Goal: Communication & Community: Answer question/provide support

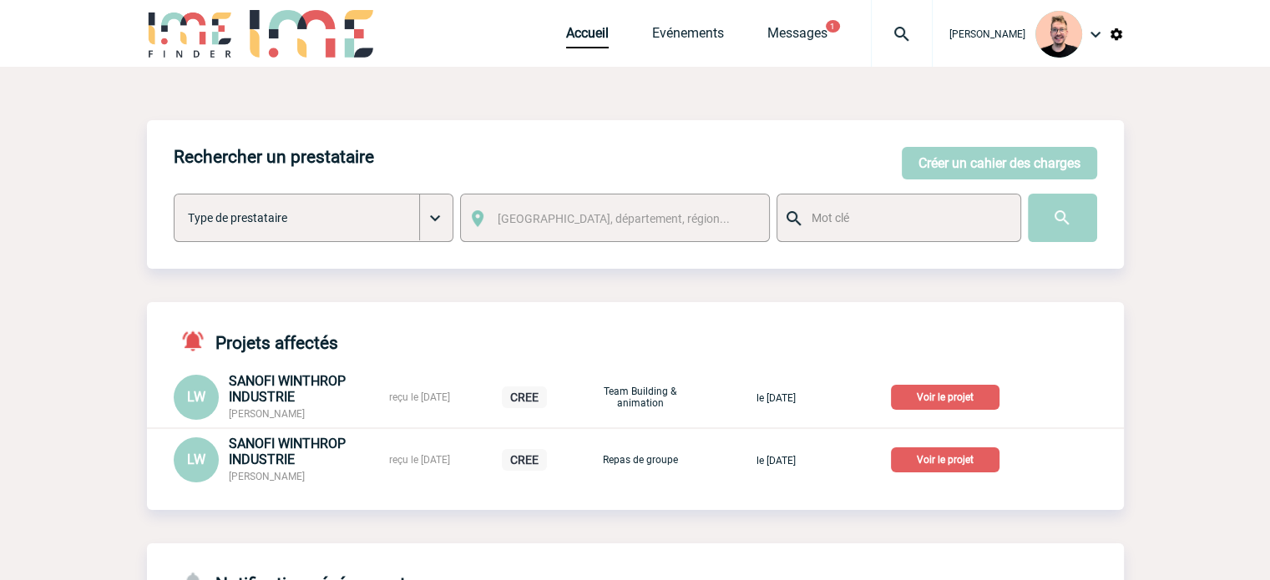
click at [782, 9] on div "Accueil Evénements Messages 1 Projet, client Projet, client" at bounding box center [749, 33] width 366 height 67
click at [776, 36] on link "Messages" at bounding box center [797, 36] width 60 height 23
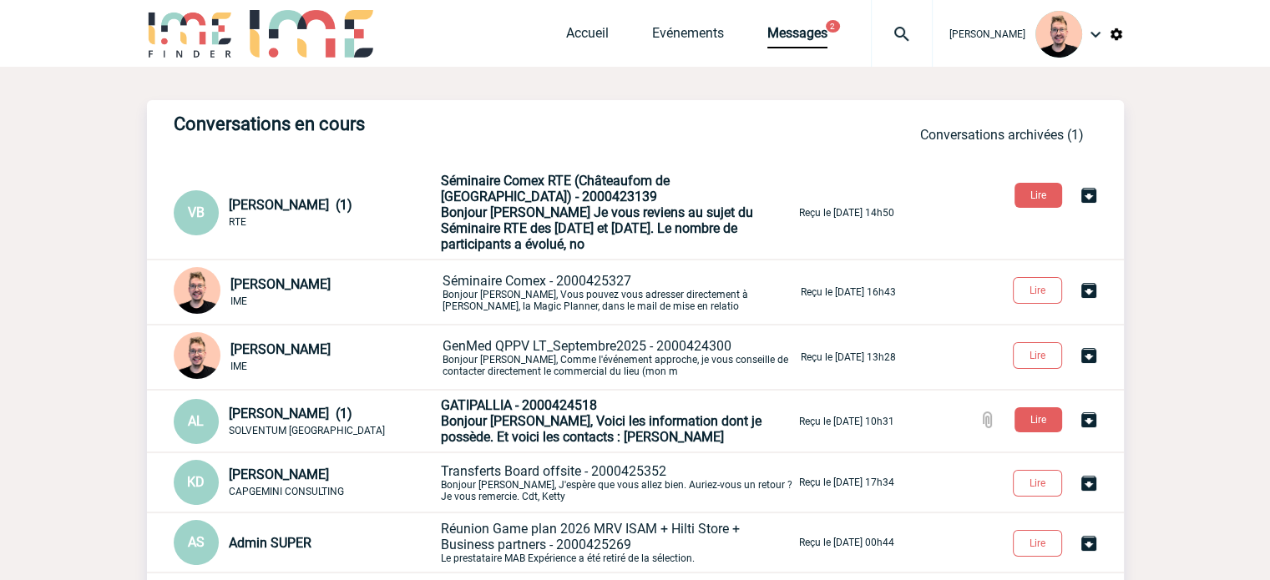
scroll to position [167, 0]
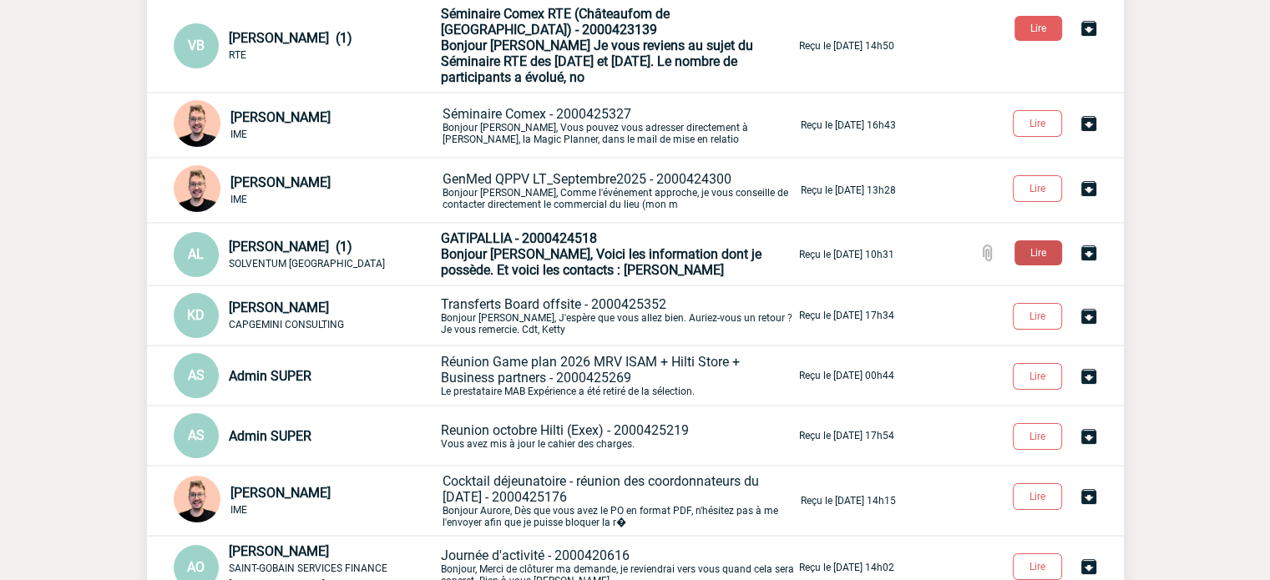
click at [1033, 255] on button "Lire" at bounding box center [1038, 252] width 48 height 25
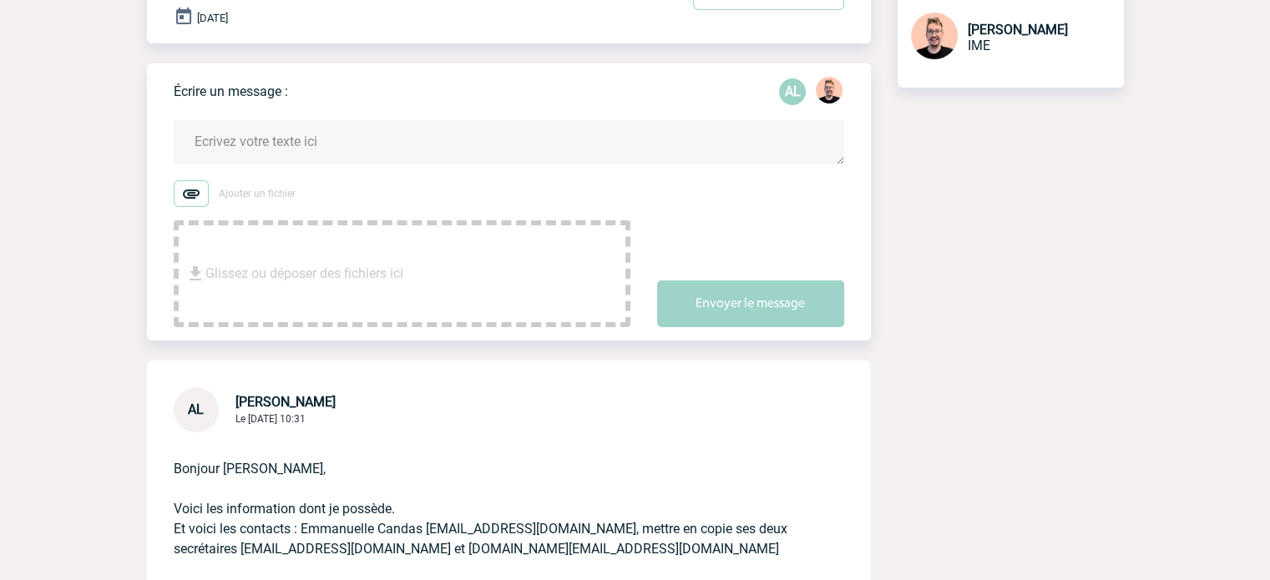
scroll to position [417, 0]
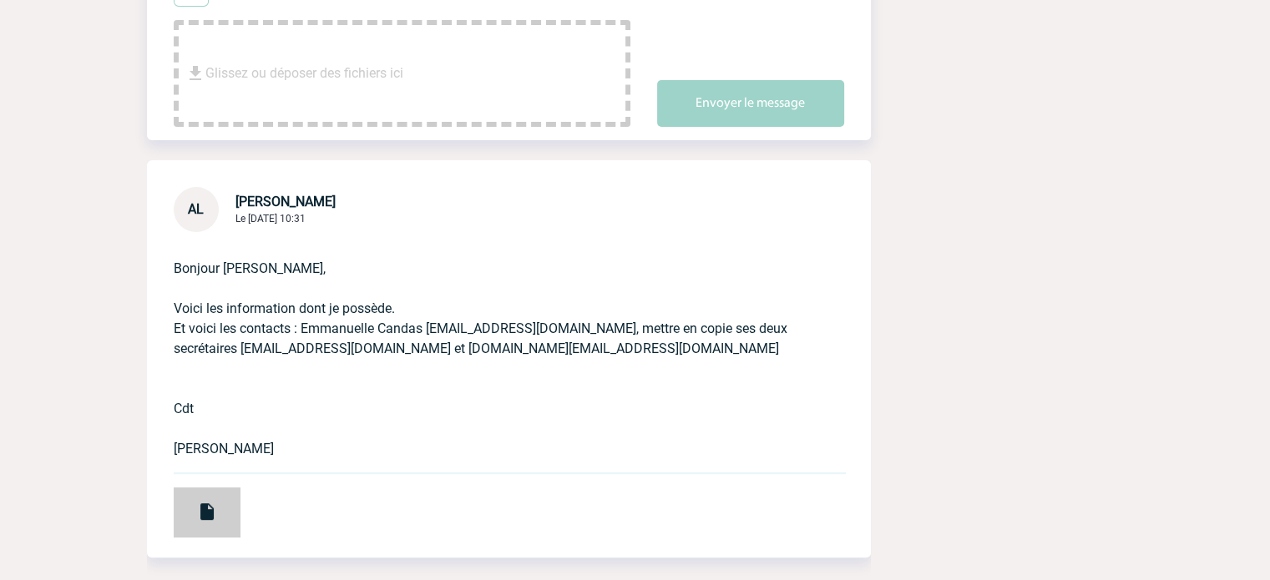
click at [198, 518] on img at bounding box center [207, 512] width 20 height 20
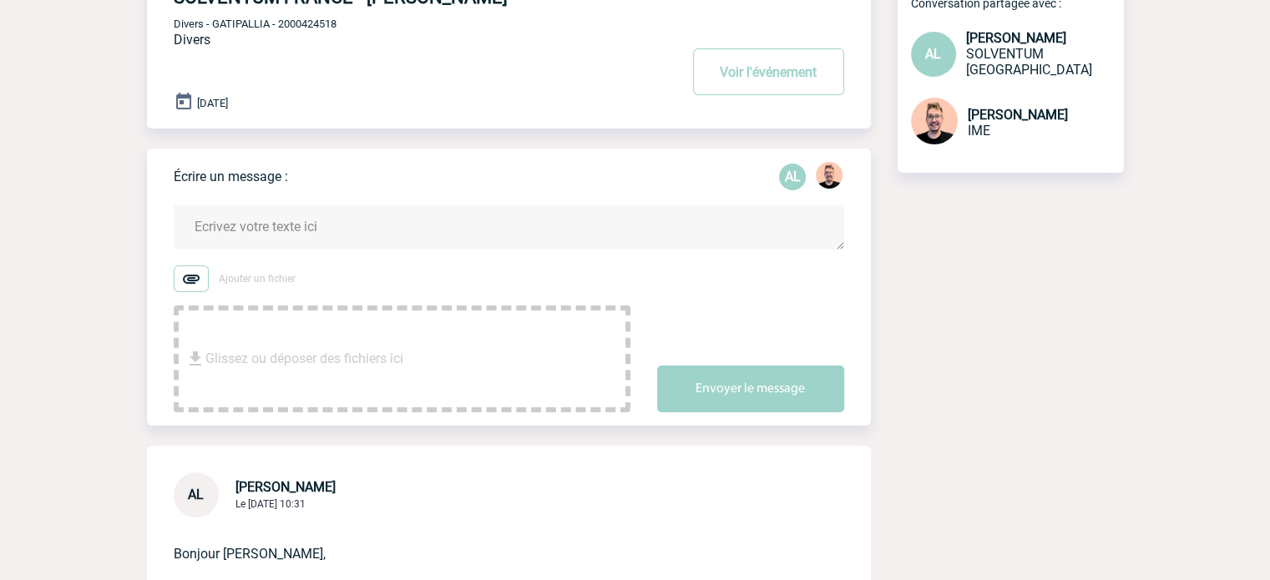
scroll to position [0, 0]
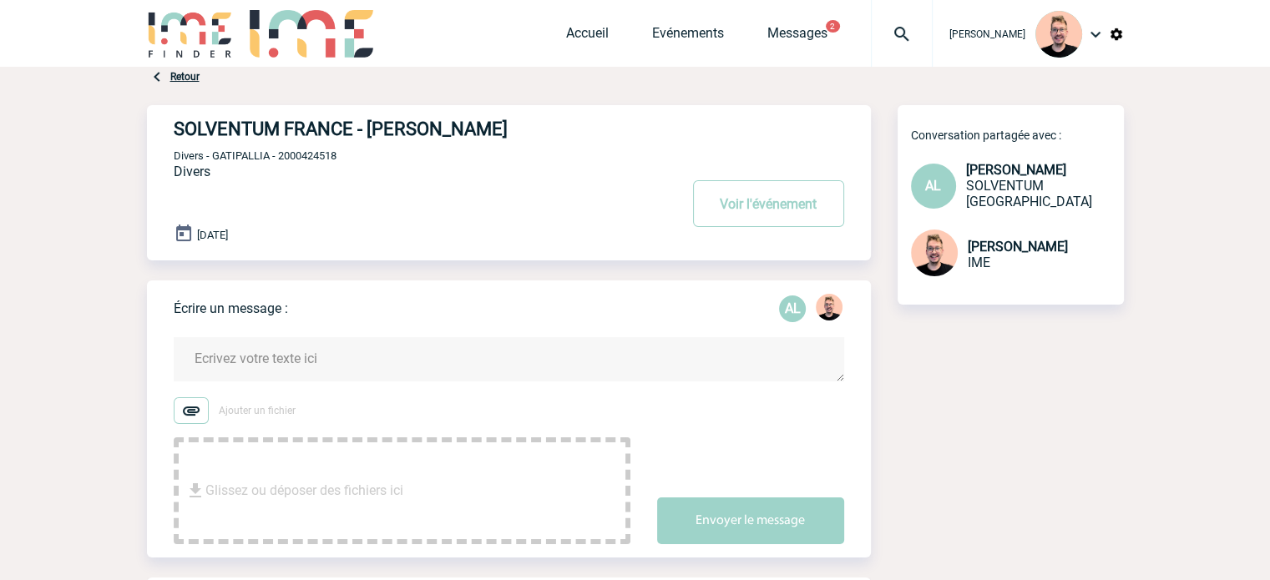
click at [179, 37] on img at bounding box center [190, 34] width 87 height 48
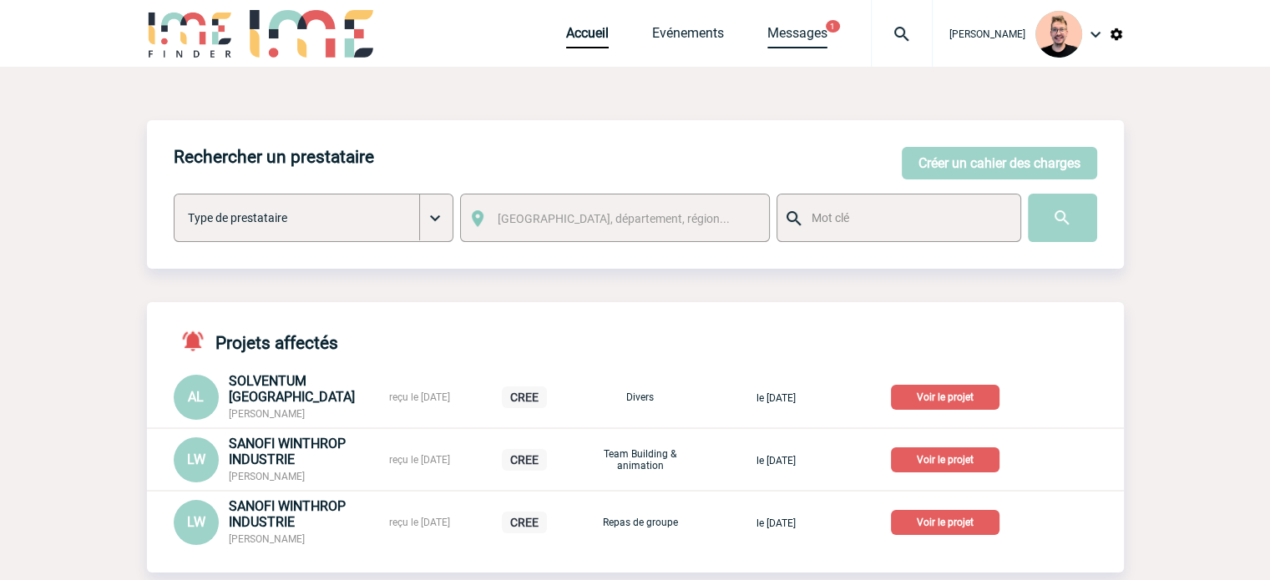
click at [778, 33] on link "Messages" at bounding box center [797, 36] width 60 height 23
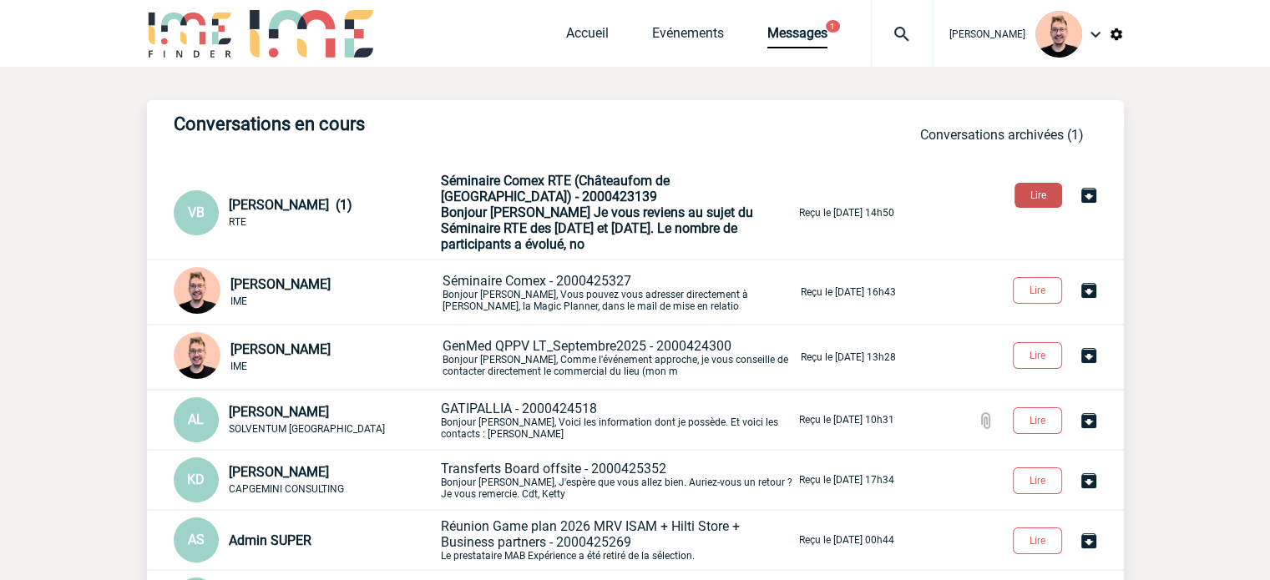
click at [1033, 198] on button "Lire" at bounding box center [1038, 195] width 48 height 25
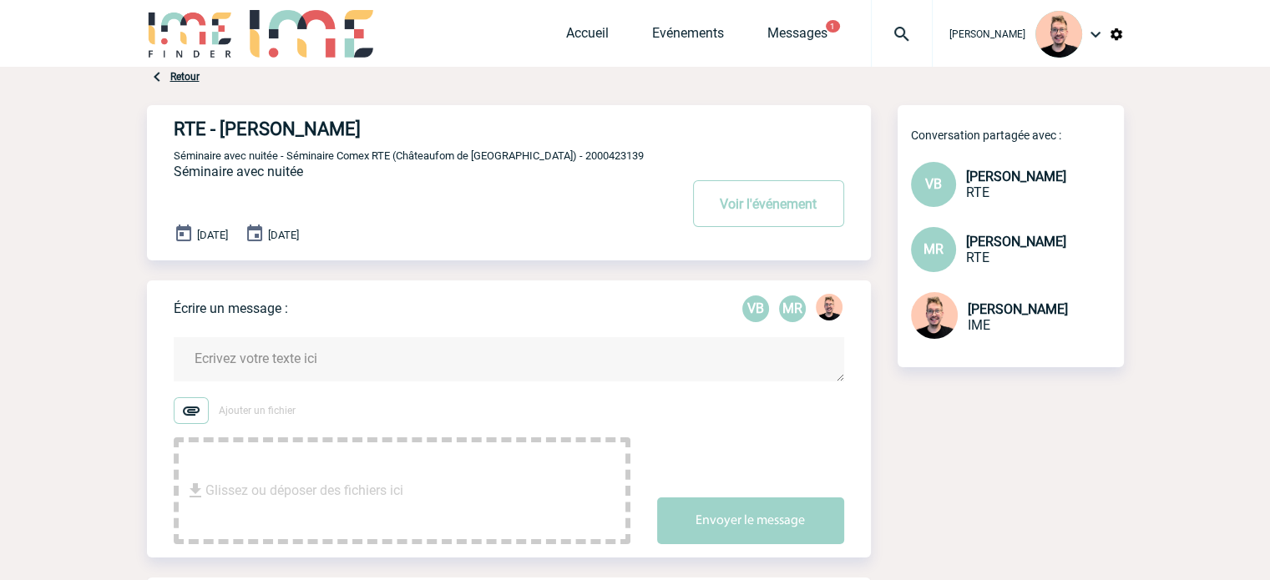
click at [586, 153] on span "Séminaire avec nuitée - Séminaire Comex RTE (Châteaufom de Méry sur Oise) - 200…" at bounding box center [409, 155] width 470 height 13
copy span "2000423139"
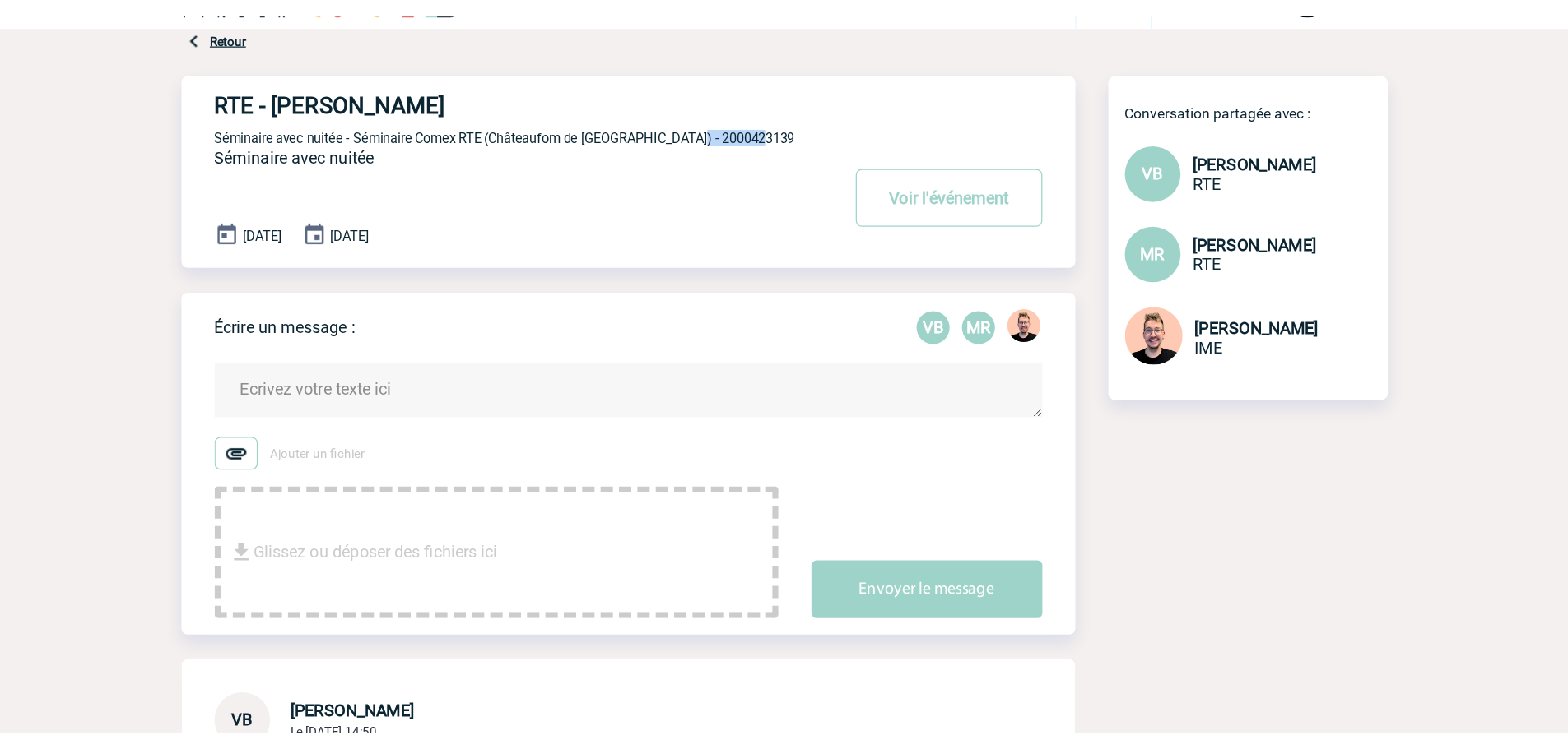
scroll to position [82, 0]
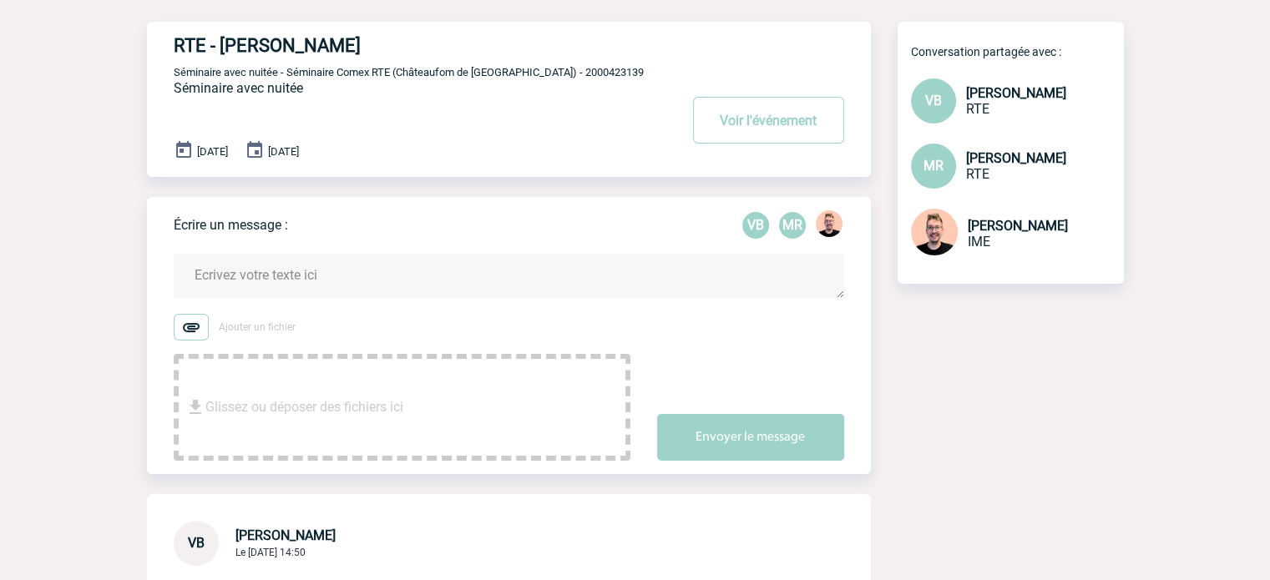
click at [213, 266] on textarea at bounding box center [509, 276] width 670 height 44
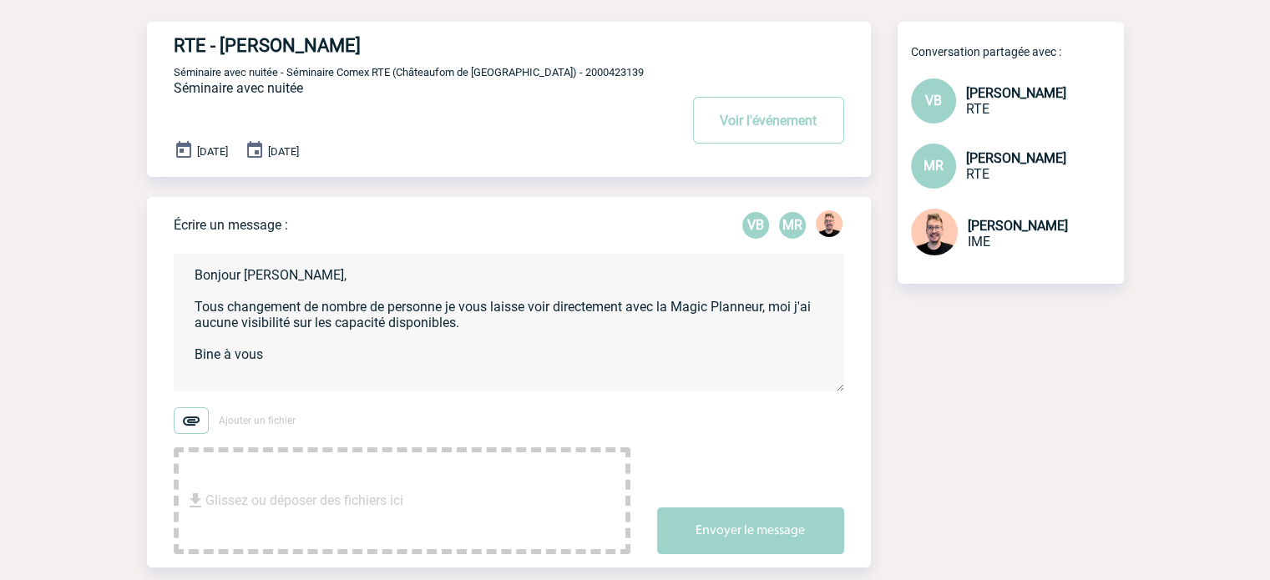
click at [539, 306] on textarea "Bonjour Valérie, Tous changement de nombre de personne je vous laisse voir dire…" at bounding box center [509, 323] width 670 height 138
drag, startPoint x: 311, startPoint y: 366, endPoint x: 175, endPoint y: 263, distance: 170.3
click at [175, 263] on textarea "Bonjour Valérie, Tous changement de nombre de personne je vous laisse vous rapr…" at bounding box center [509, 323] width 670 height 138
paste textarea "Pour tout changement du nombre de personnes, je vous laisse vous rapprocher dir…"
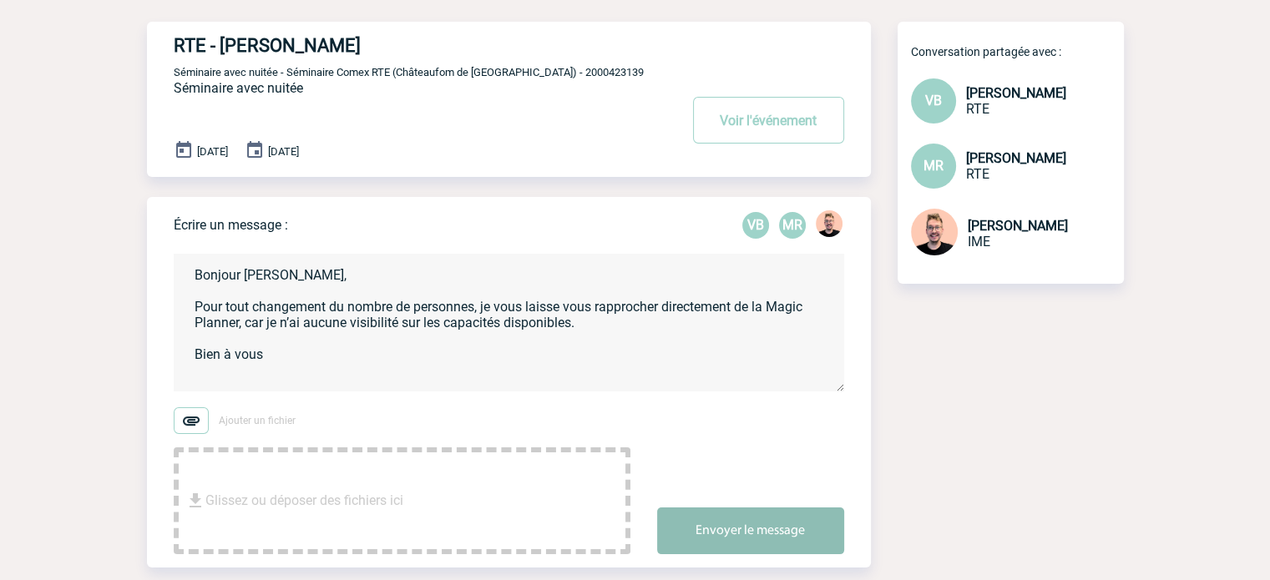
type textarea "Bonjour Valérie, Pour tout changement du nombre de personnes, je vous laisse vo…"
click at [714, 535] on button "Envoyer le message" at bounding box center [750, 531] width 187 height 47
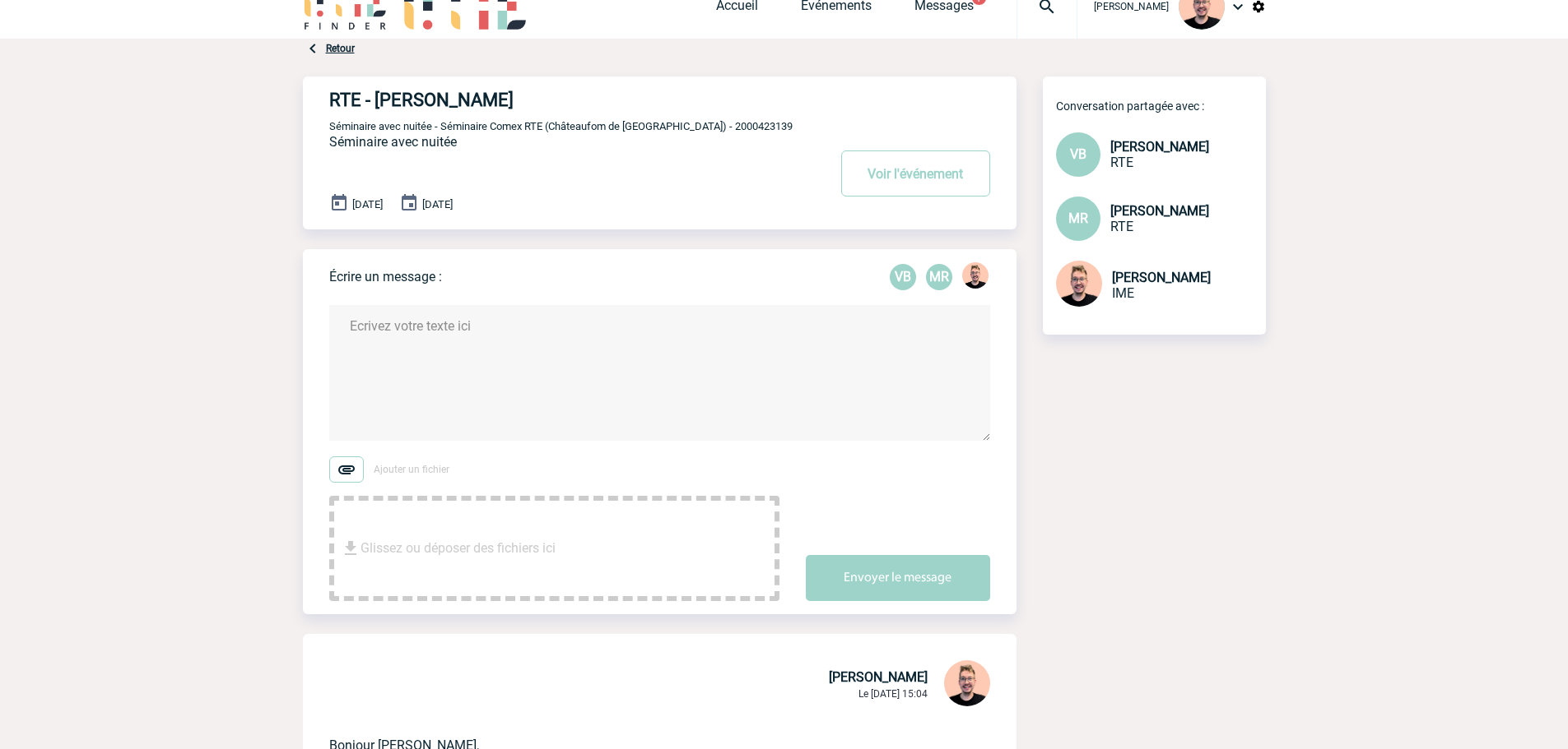
scroll to position [0, 0]
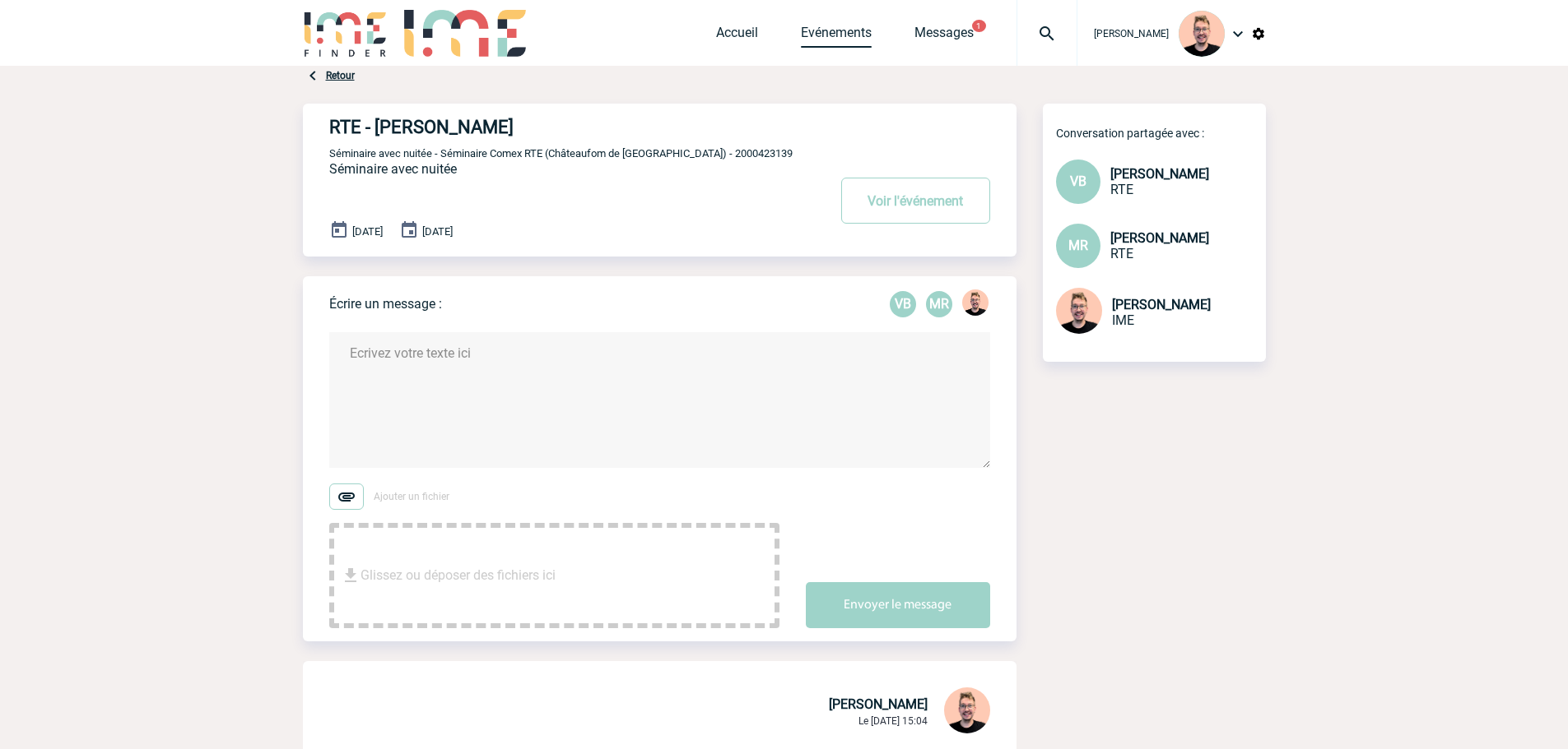
drag, startPoint x: 829, startPoint y: 30, endPoint x: 870, endPoint y: 29, distance: 41.0
click at [829, 30] on link "Evénements" at bounding box center [836, 35] width 71 height 23
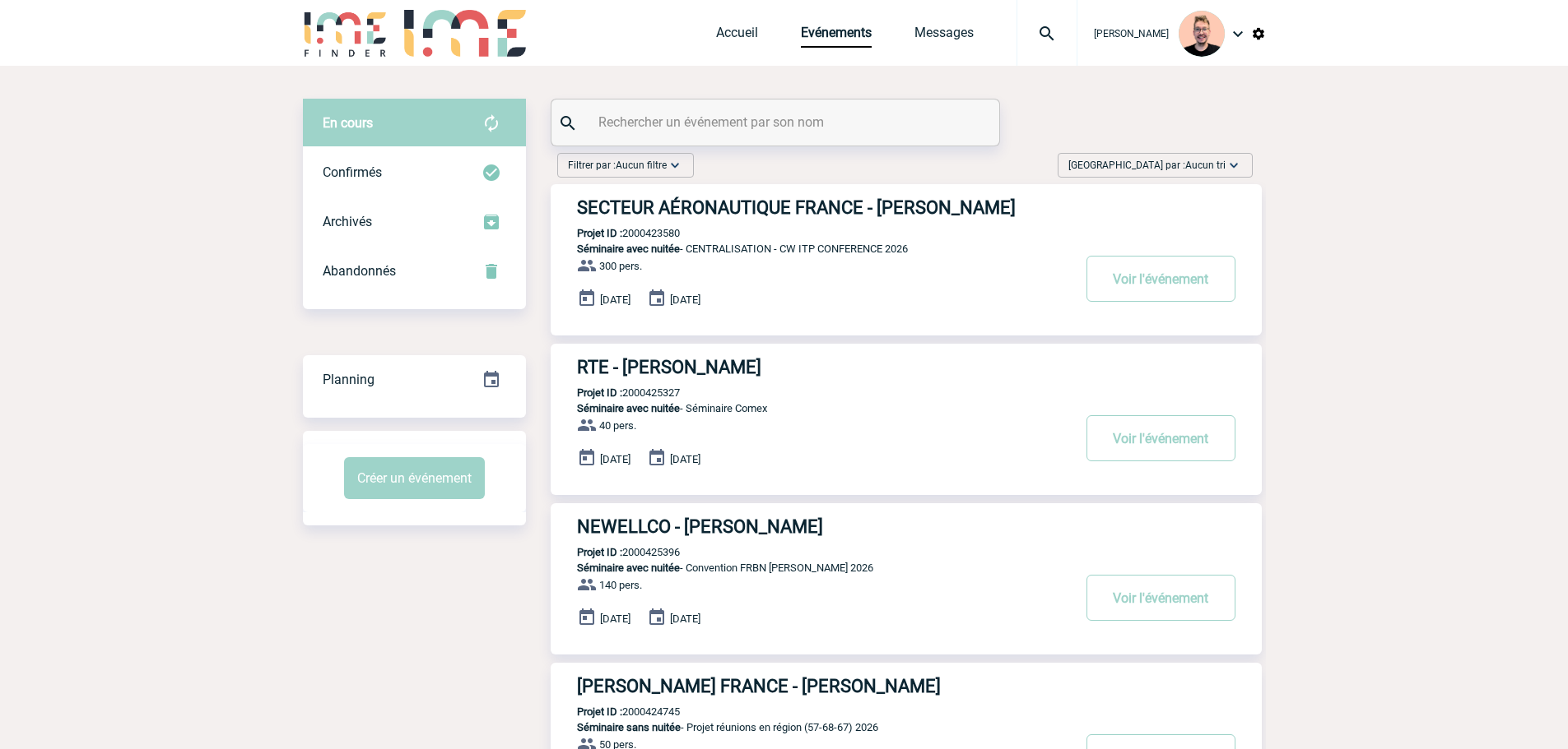
click at [1164, 164] on span "[GEOGRAPHIC_DATA] par : Aucun tri" at bounding box center [1147, 165] width 157 height 17
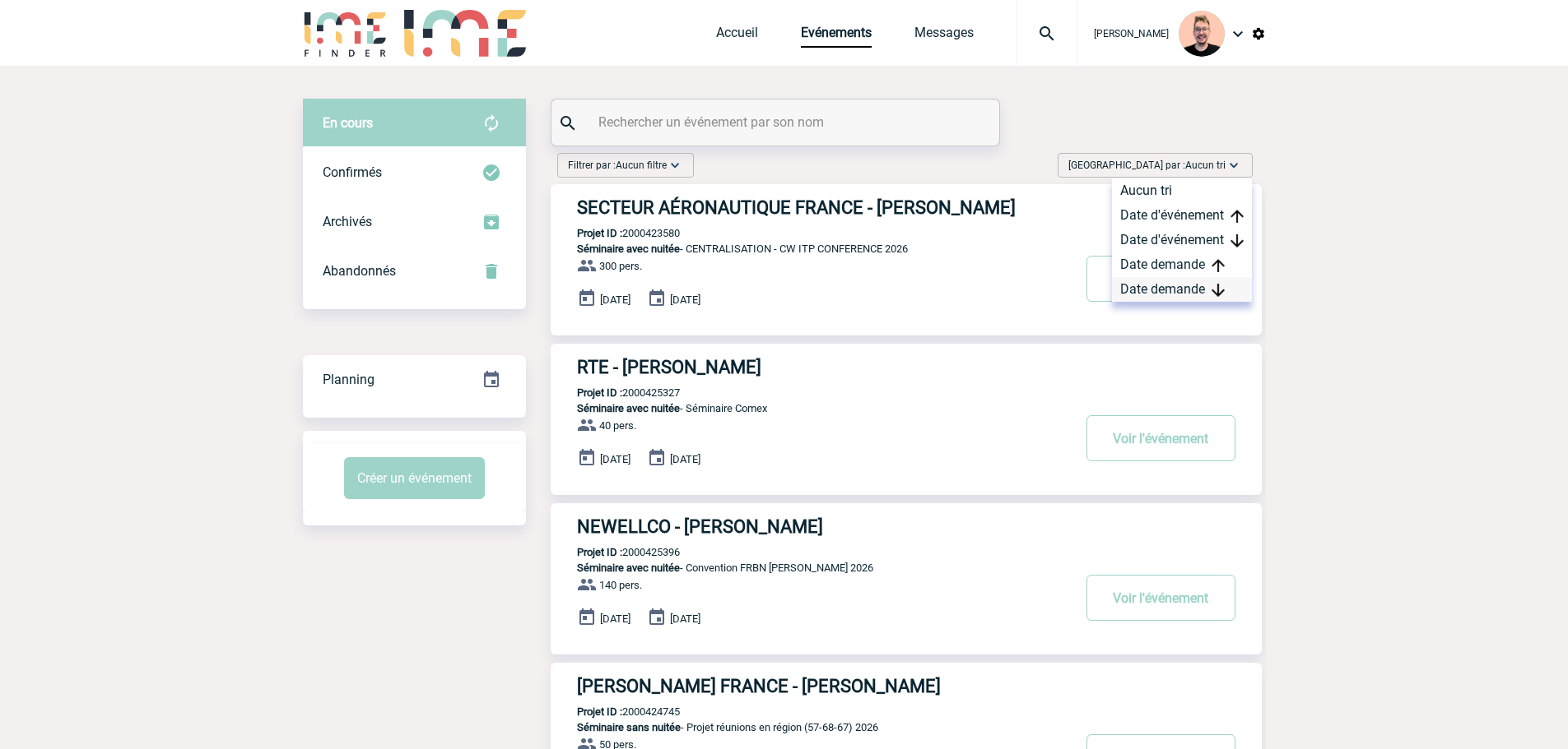
click at [1173, 285] on div "Date demande" at bounding box center [1182, 289] width 140 height 25
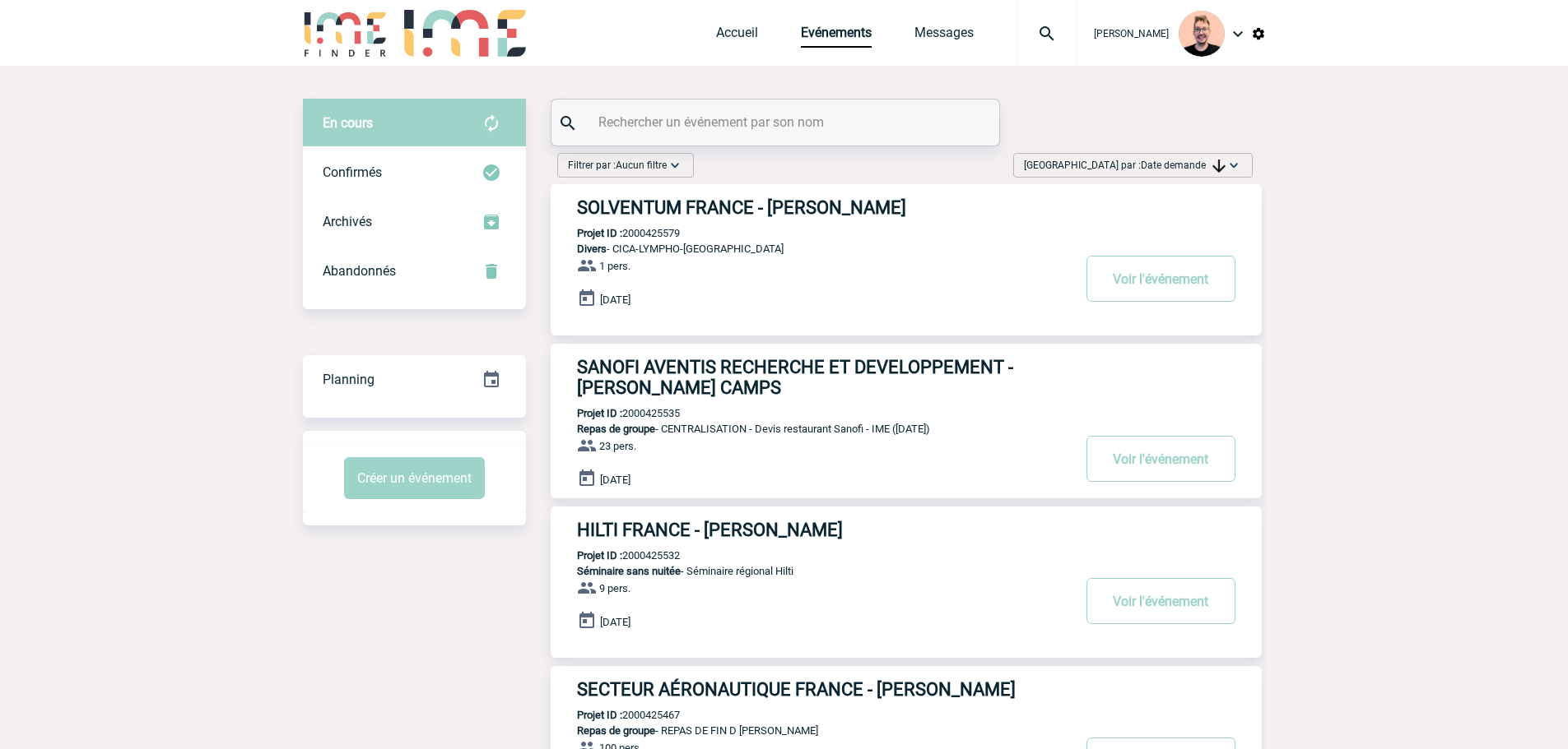
click at [630, 212] on h3 "SOLVENTUM FRANCE - [PERSON_NAME]" at bounding box center [823, 207] width 494 height 21
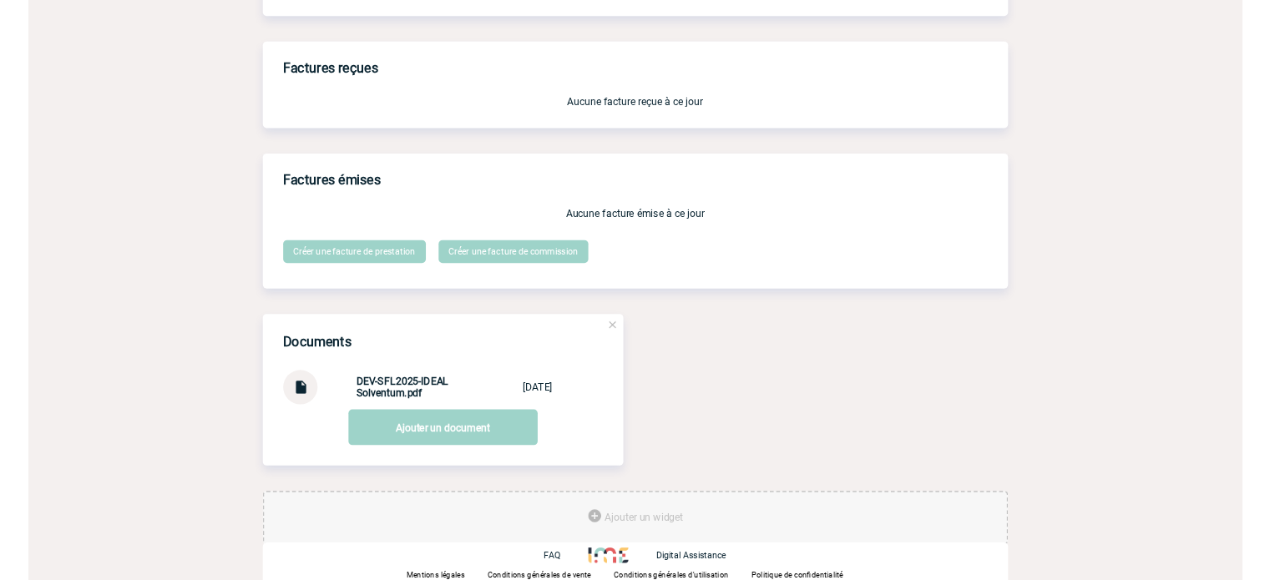
scroll to position [1356, 0]
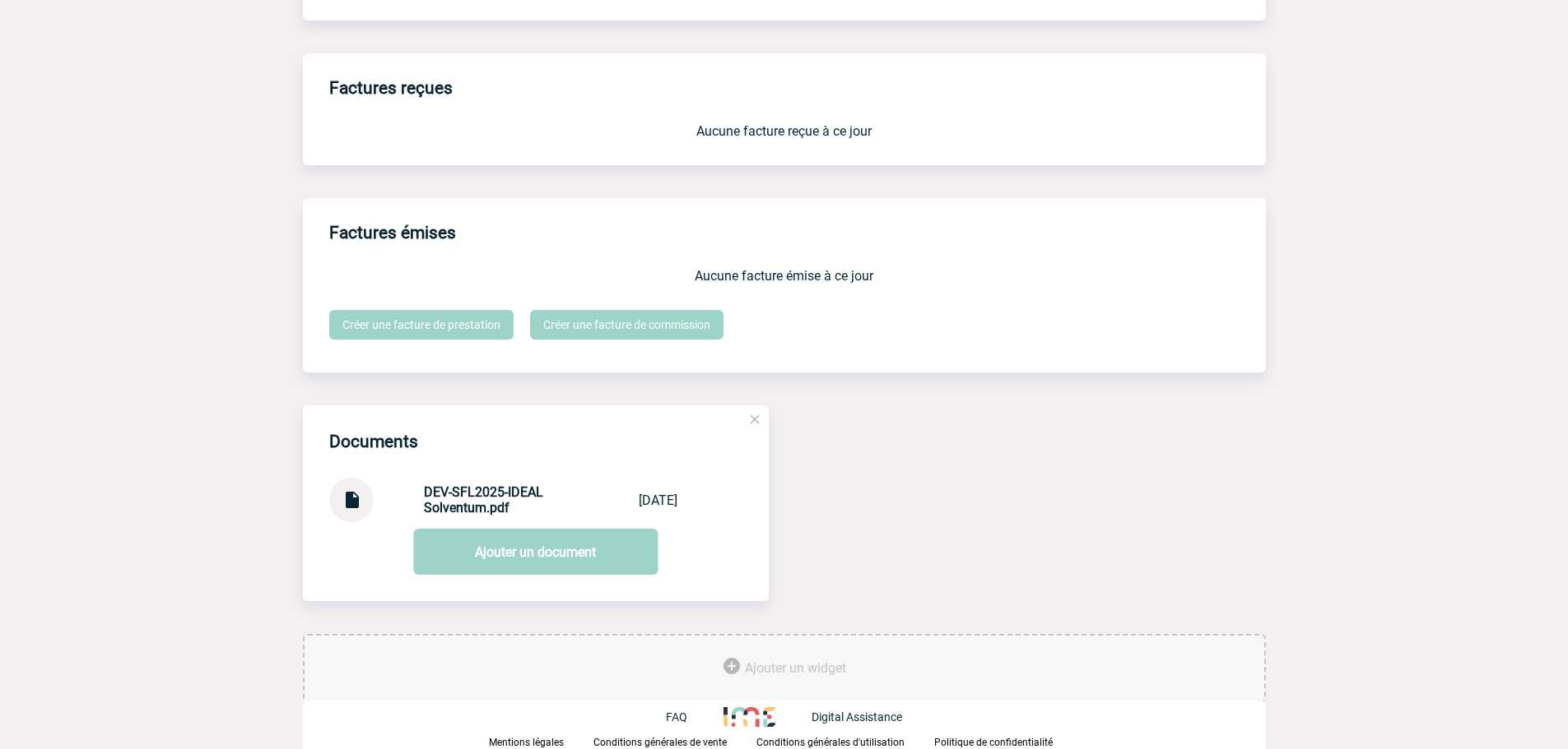
click at [349, 501] on img at bounding box center [352, 494] width 22 height 33
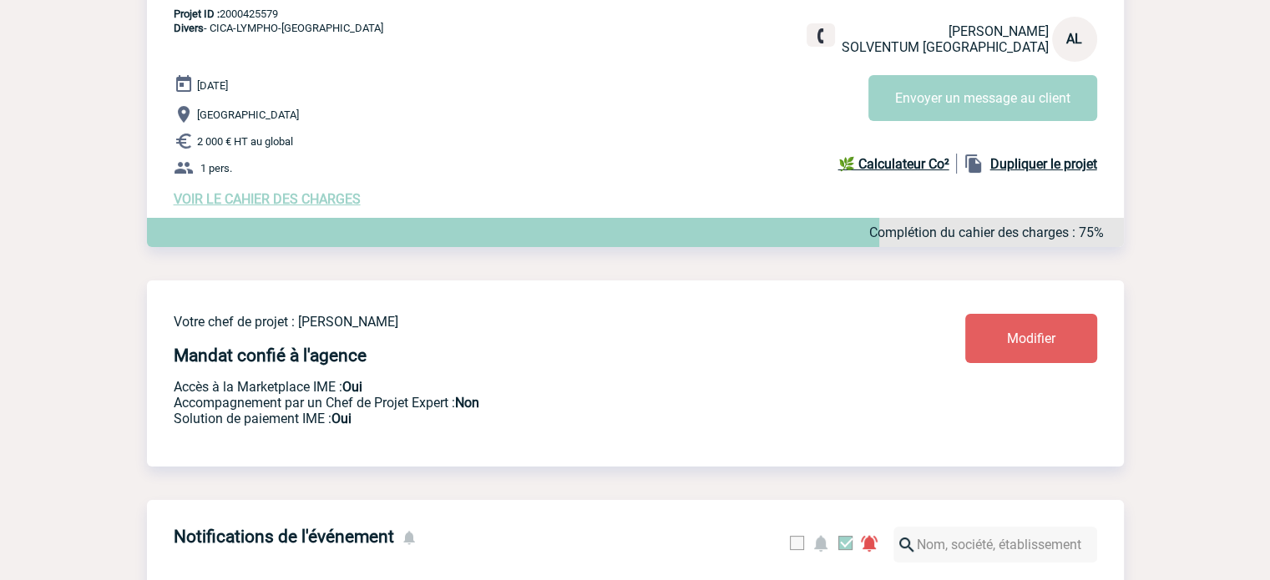
scroll to position [0, 0]
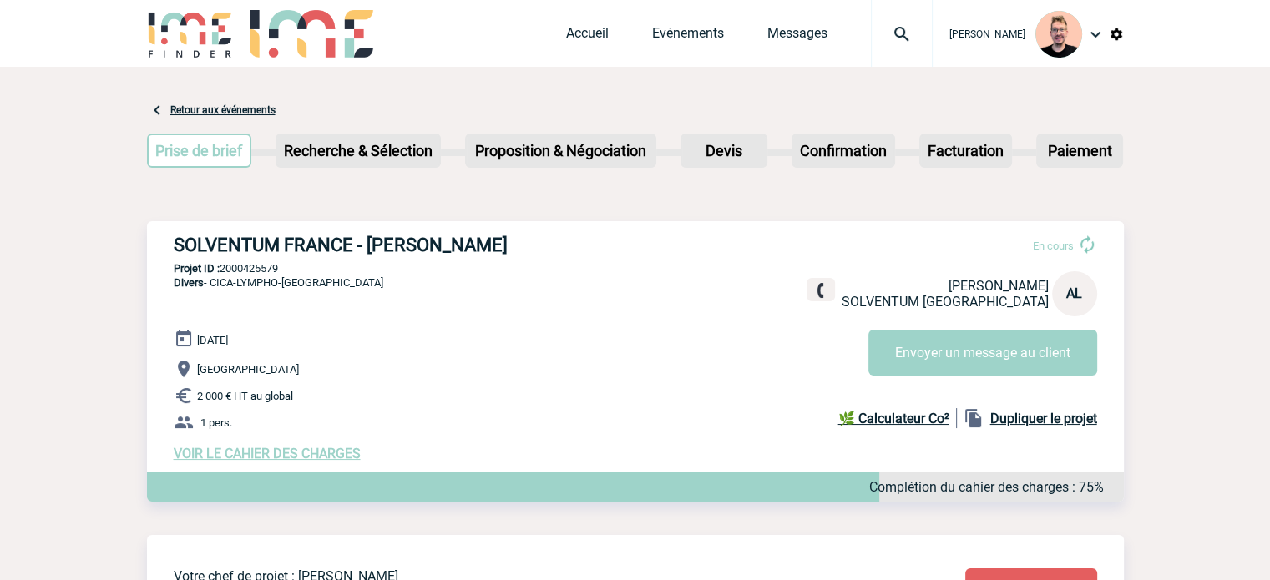
drag, startPoint x: 504, startPoint y: 249, endPoint x: 177, endPoint y: 250, distance: 327.2
click at [177, 250] on h3 "SOLVENTUM FRANCE - [PERSON_NAME]" at bounding box center [424, 245] width 501 height 21
copy h3 "SOLVENTUM FRANCE - [PERSON_NAME]"
click at [257, 271] on p "Projet ID : 2000425579" at bounding box center [635, 268] width 977 height 13
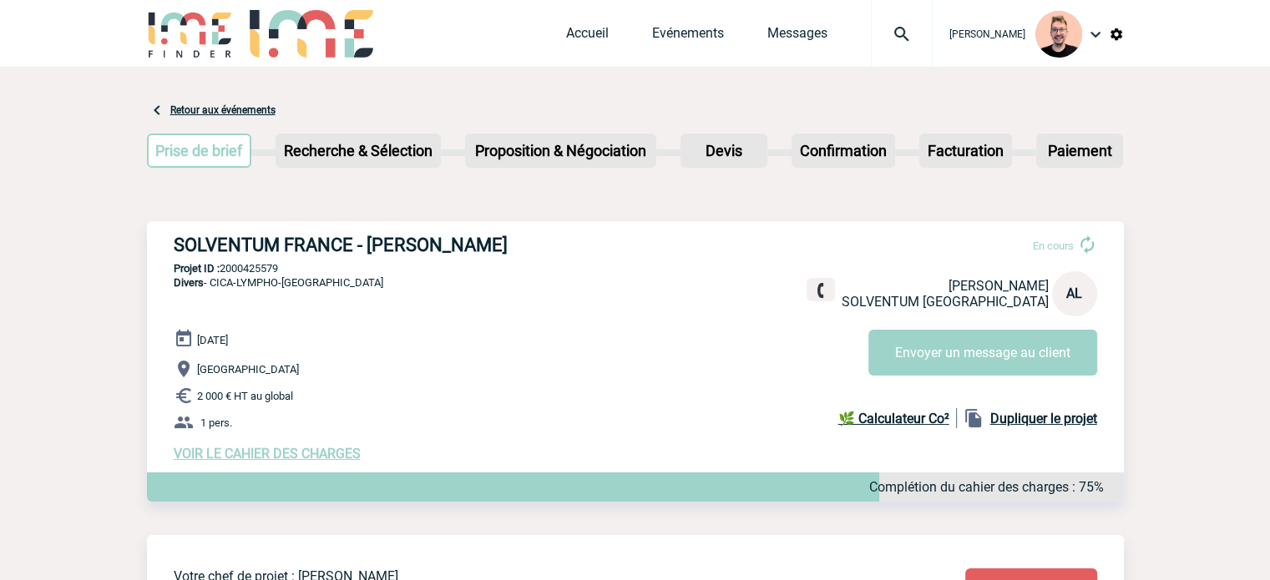
copy p "2000425579"
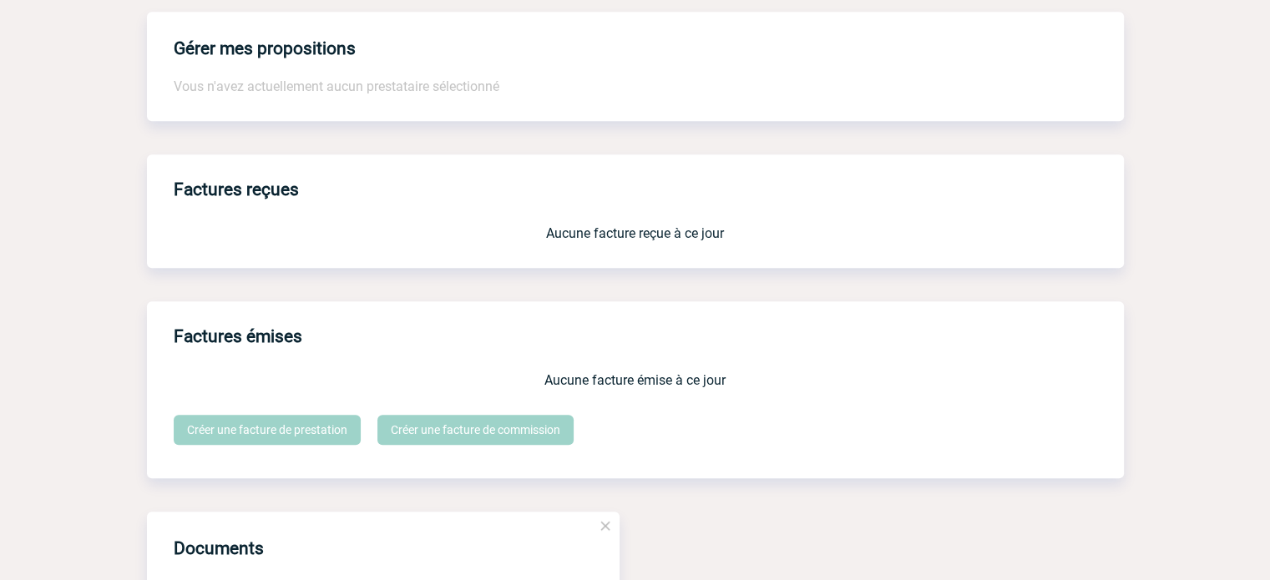
scroll to position [1539, 0]
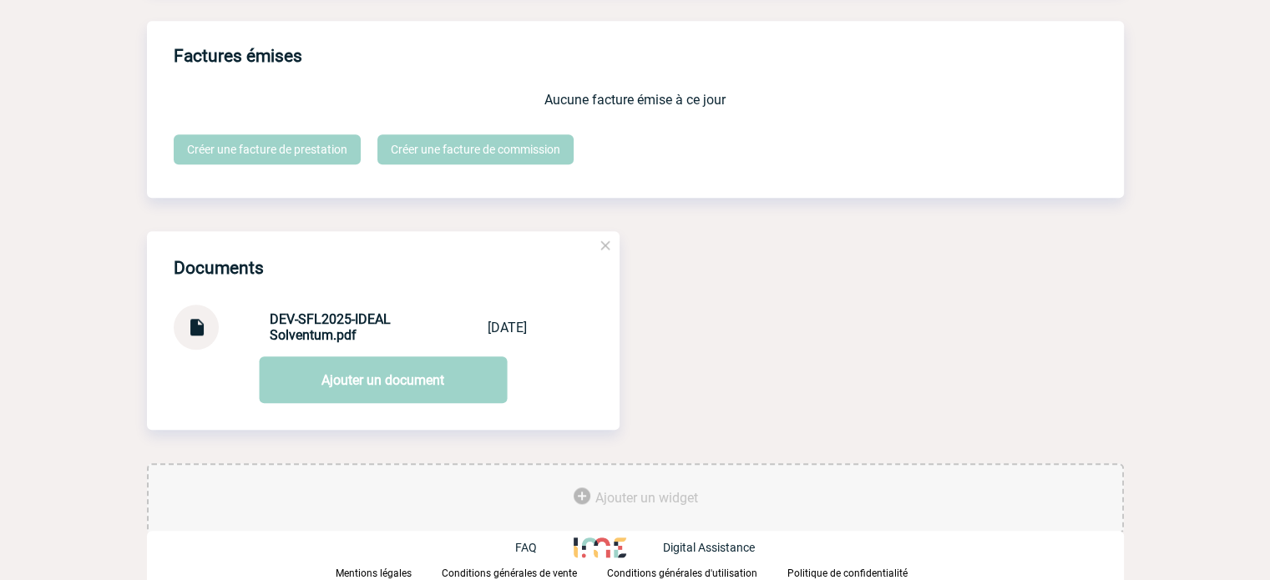
click at [217, 326] on div at bounding box center [196, 327] width 45 height 45
click at [205, 325] on img at bounding box center [196, 321] width 22 height 33
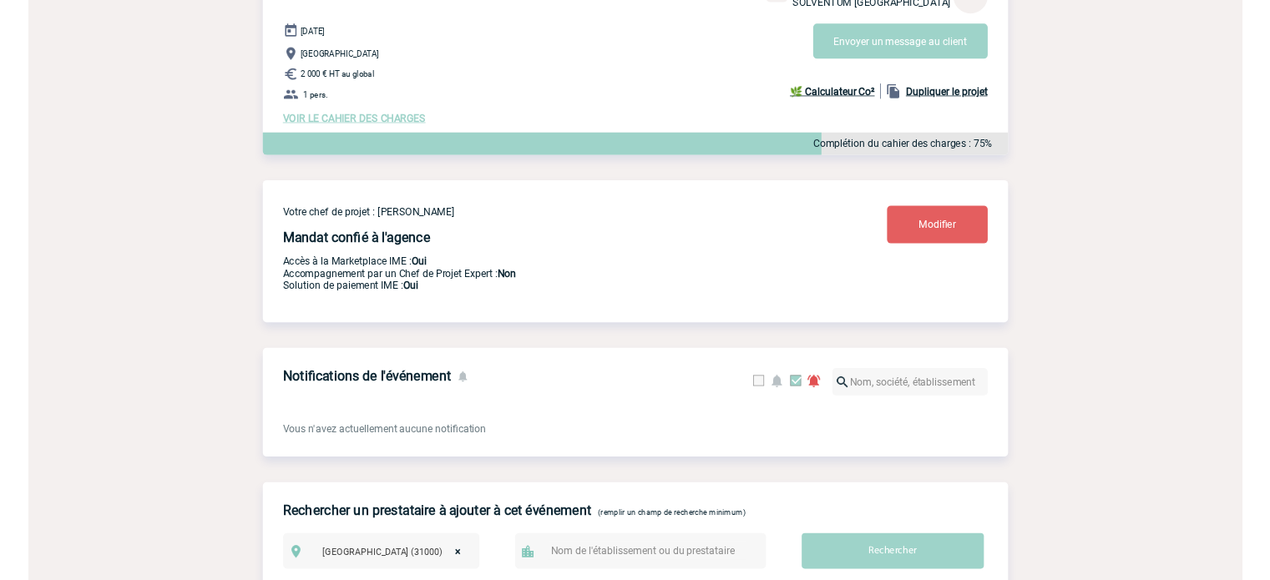
scroll to position [0, 0]
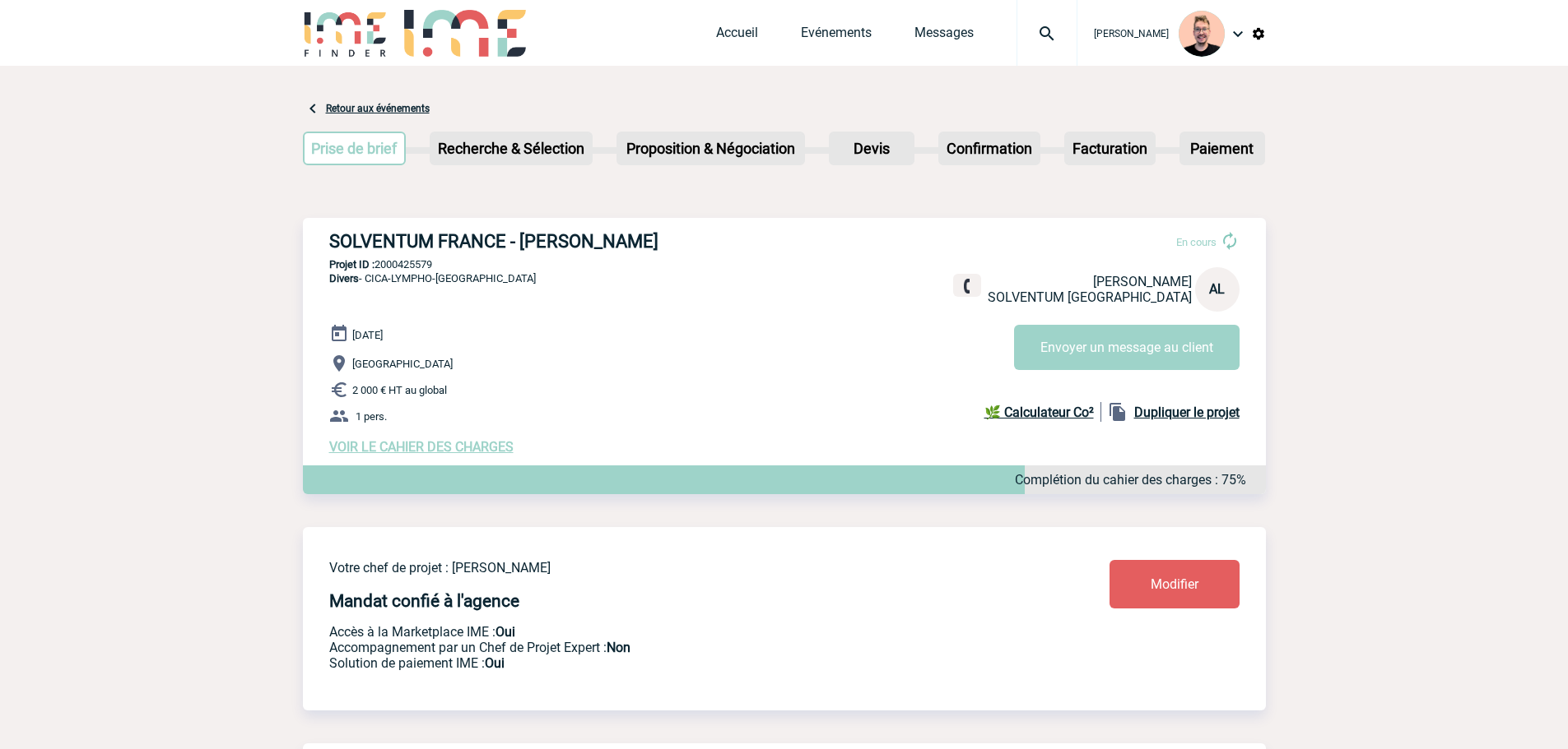
click at [416, 266] on p "Projet ID : 2000425579" at bounding box center [784, 264] width 963 height 13
copy p "2000425579"
